Goal: Transaction & Acquisition: Subscribe to service/newsletter

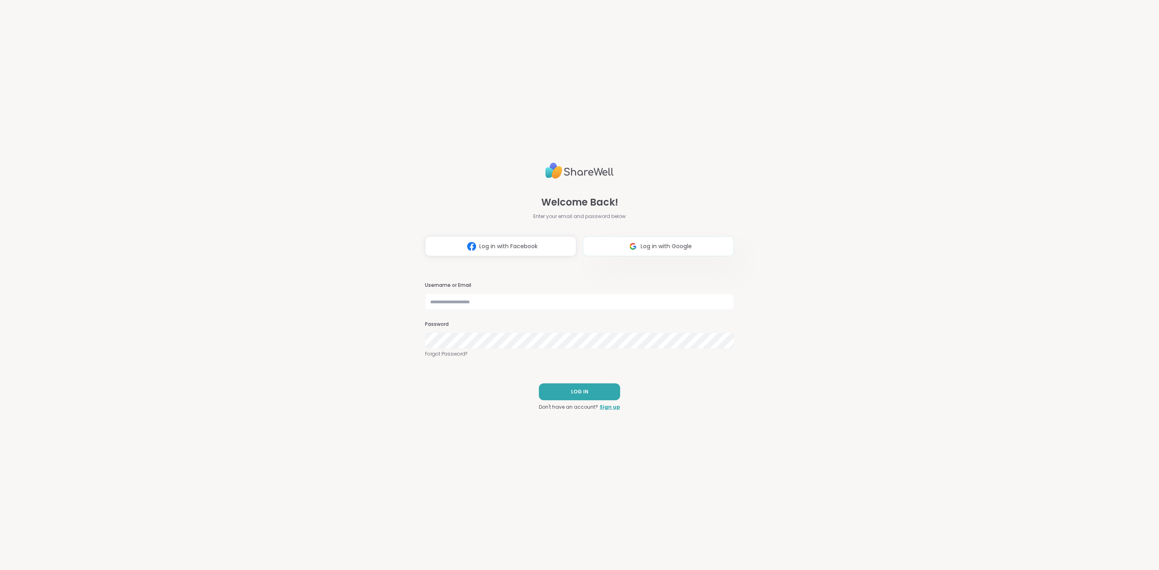
click at [645, 247] on span "Log in with Google" at bounding box center [666, 246] width 51 height 8
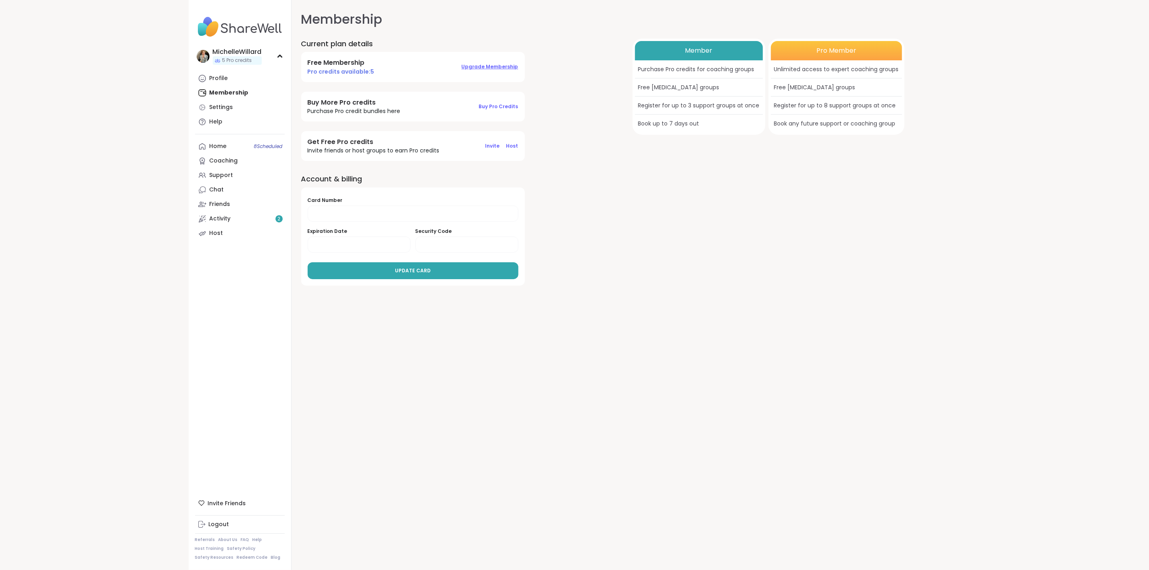
click at [496, 66] on span "Upgrade Membership" at bounding box center [490, 66] width 57 height 7
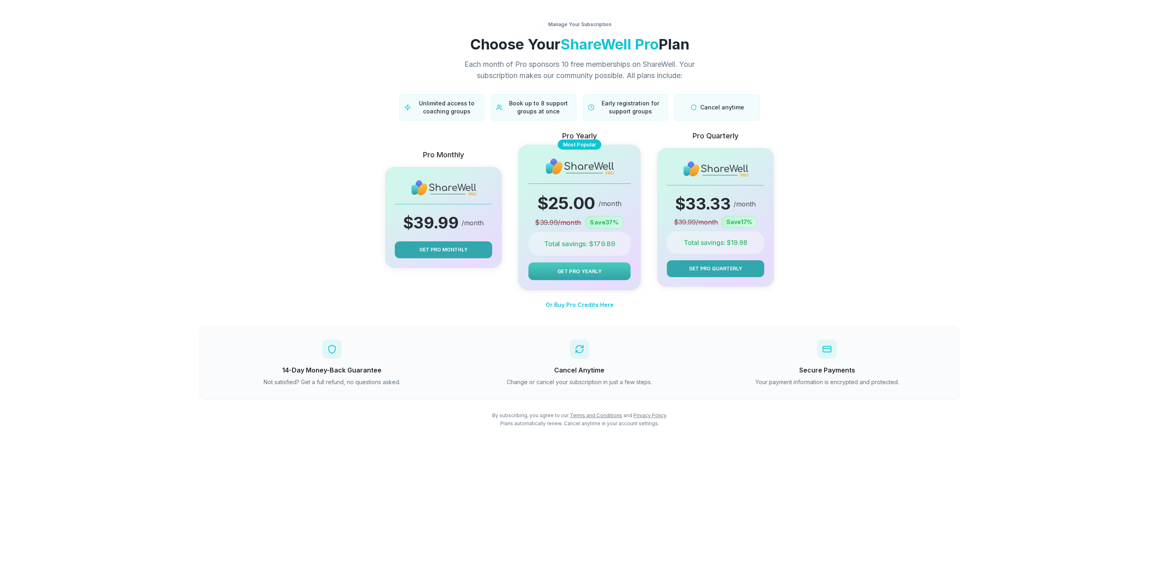
click at [594, 274] on span "Get Pro Yearly" at bounding box center [579, 272] width 44 height 8
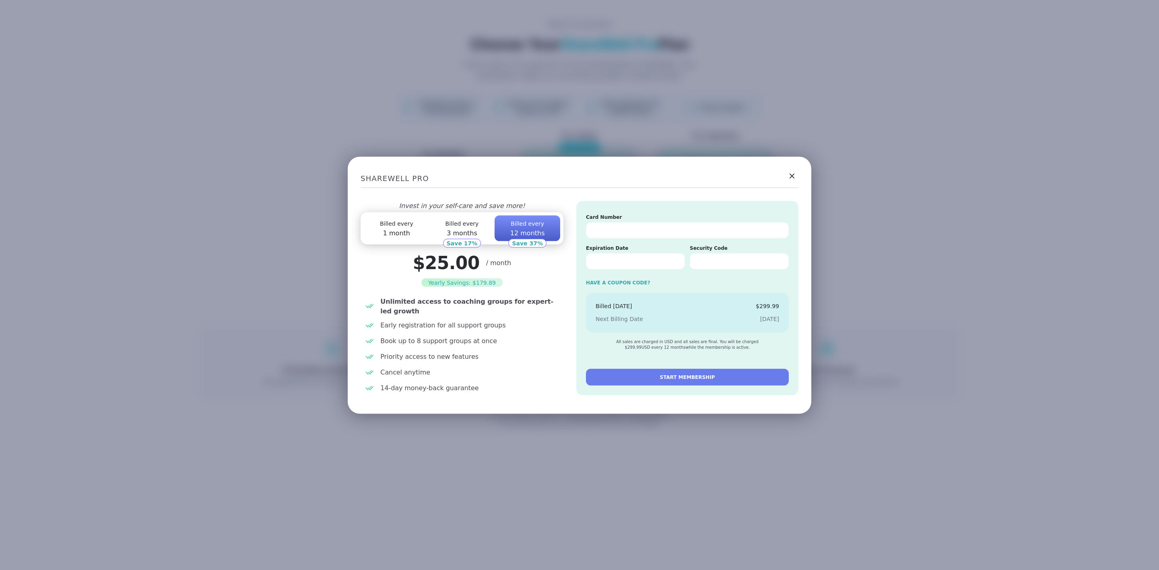
click at [678, 377] on span "START MEMBERSHIP" at bounding box center [687, 377] width 55 height 7
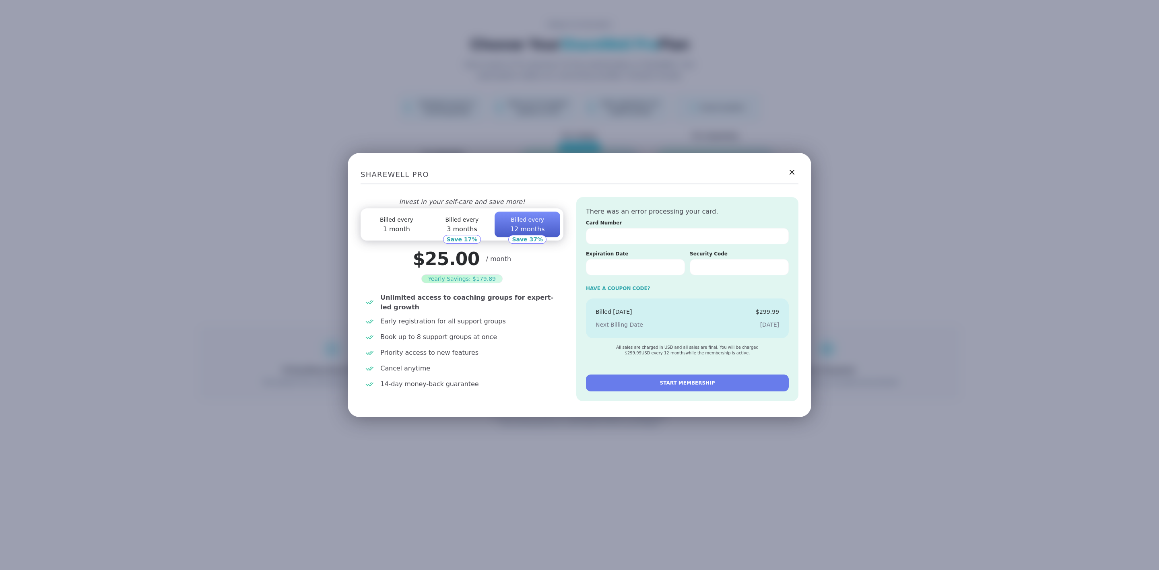
click at [663, 383] on span "START MEMBERSHIP" at bounding box center [687, 382] width 55 height 7
click at [790, 171] on icon at bounding box center [792, 172] width 10 height 10
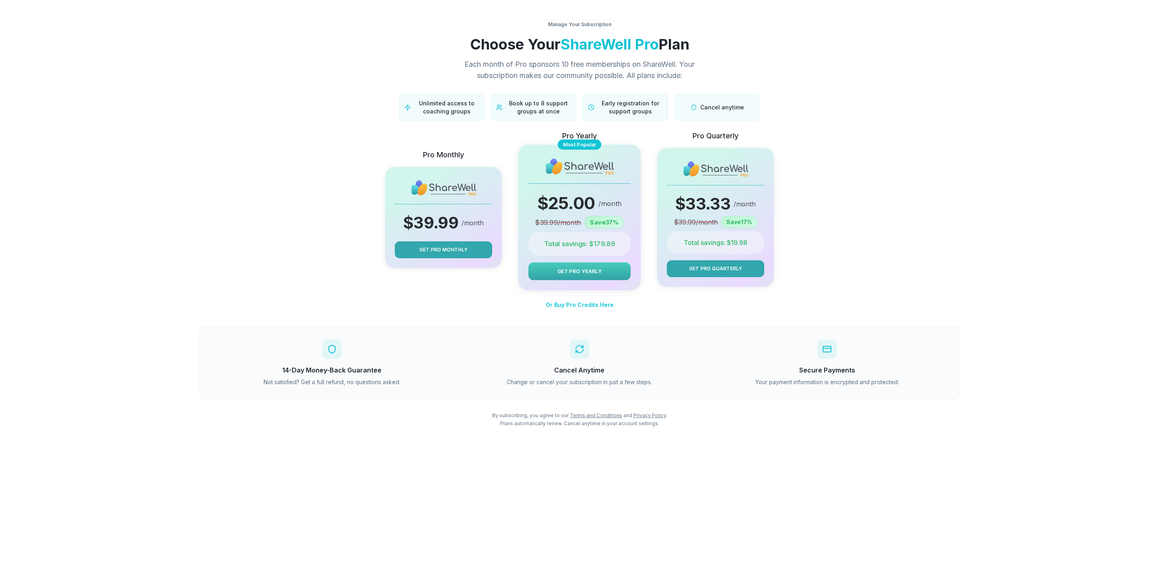
click at [584, 272] on span "Get Pro Yearly" at bounding box center [579, 272] width 44 height 8
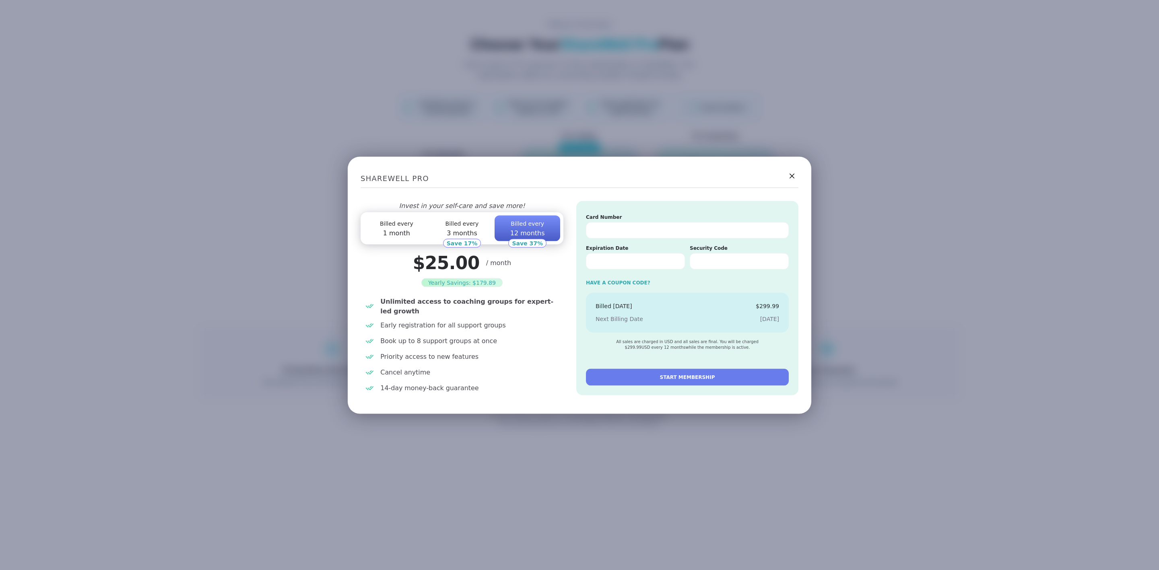
click at [682, 379] on span "START MEMBERSHIP" at bounding box center [687, 377] width 55 height 7
